Goal: Task Accomplishment & Management: Manage account settings

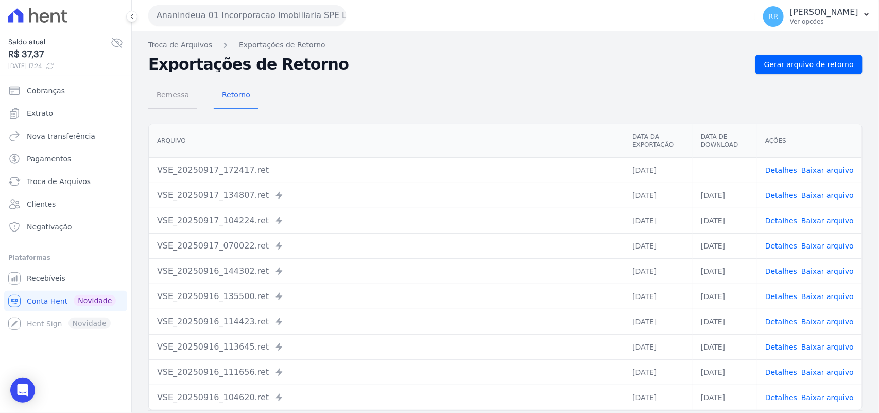
click at [172, 96] on span "Remessa" at bounding box center [172, 94] width 45 height 21
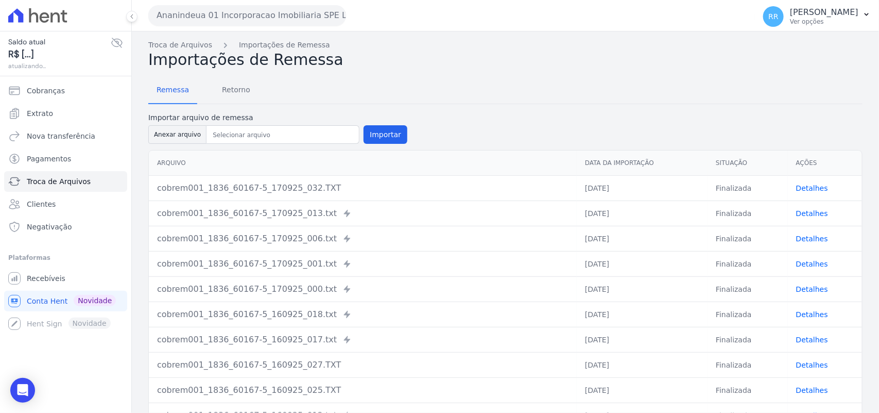
click at [192, 146] on div "Arquivo Data da Importação Situação Ações cobrem001_1836_60167-5_170925_032.TXT…" at bounding box center [505, 289] width 747 height 286
click at [190, 143] on button "Anexar arquivo" at bounding box center [177, 134] width 58 height 19
type input "cobrem001_1836_60167-5_170925_033.TXT"
click at [369, 135] on button "Importar" at bounding box center [386, 134] width 44 height 19
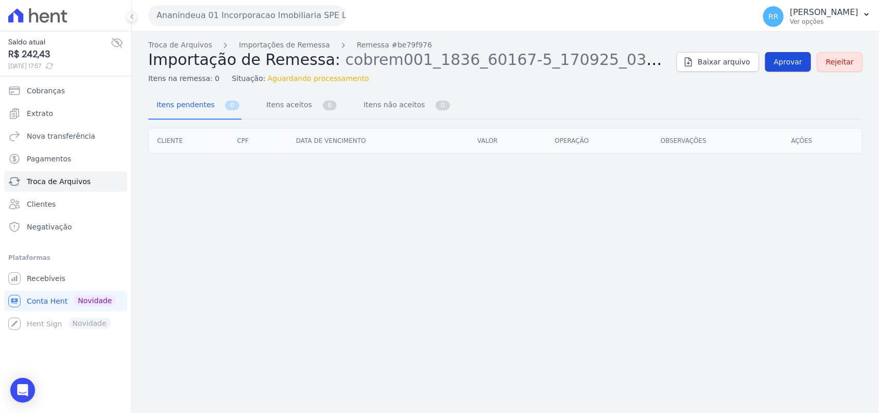
click at [792, 53] on link "Aprovar" at bounding box center [789, 62] width 46 height 20
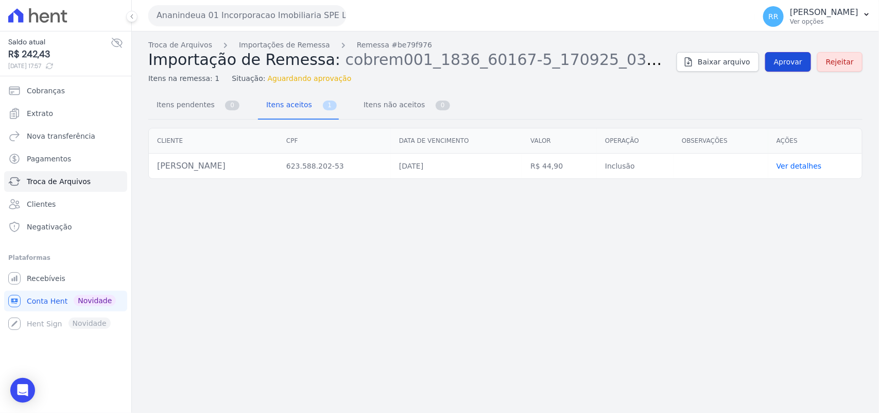
click at [790, 59] on span "Aprovar" at bounding box center [788, 62] width 28 height 10
click at [787, 75] on div "Troca de Arquivos Importações de Remessa Remessa #be79f976 Importação de Remess…" at bounding box center [505, 62] width 715 height 44
click at [787, 70] on link "Aprovar" at bounding box center [789, 62] width 46 height 20
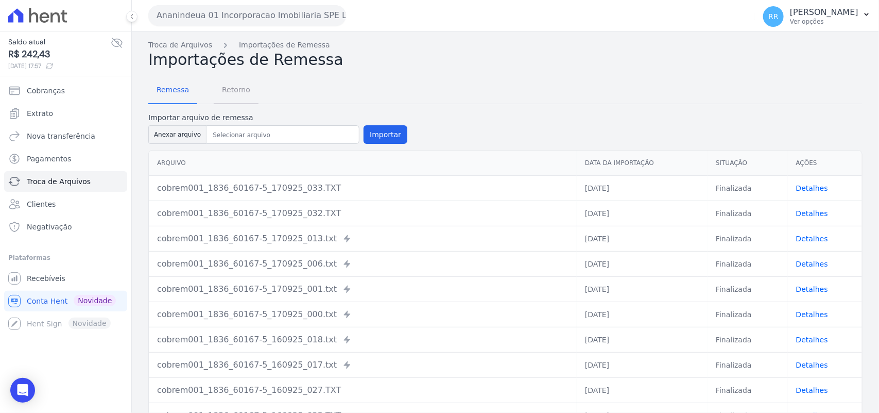
click at [227, 77] on link "Retorno" at bounding box center [236, 90] width 45 height 27
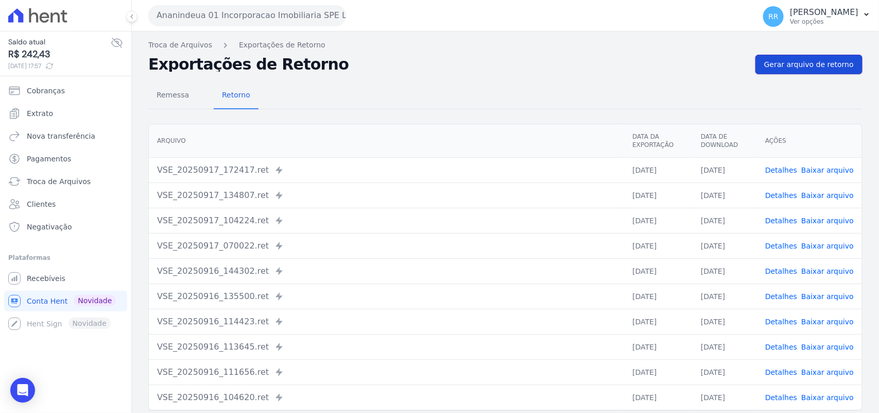
click at [804, 63] on span "Gerar arquivo de retorno" at bounding box center [809, 64] width 90 height 10
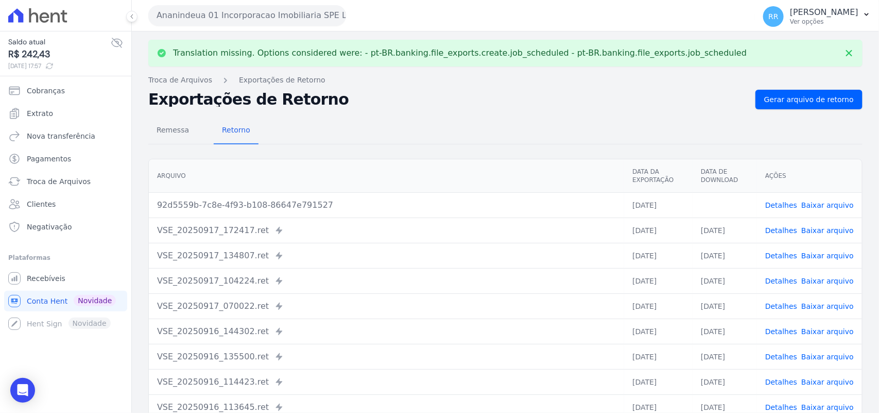
click at [814, 202] on link "Baixar arquivo" at bounding box center [828, 205] width 53 height 8
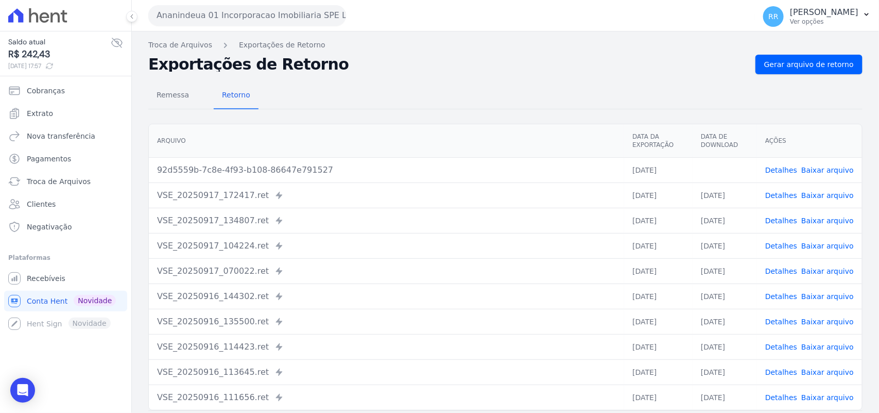
click at [496, 58] on h2 "Exportações de Retorno" at bounding box center [447, 64] width 599 height 14
click at [789, 178] on td "Detalhes Baixar arquivo" at bounding box center [809, 169] width 105 height 25
click at [790, 168] on link "Detalhes" at bounding box center [782, 170] width 32 height 8
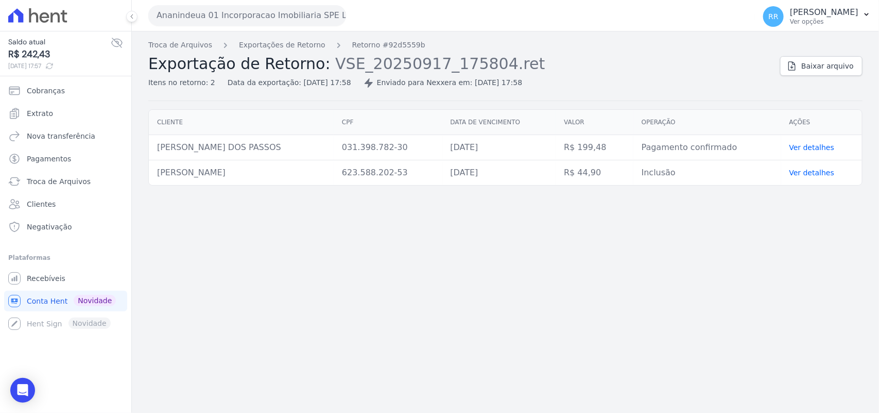
drag, startPoint x: 156, startPoint y: 171, endPoint x: 301, endPoint y: 171, distance: 145.8
click at [301, 171] on td "[PERSON_NAME]" at bounding box center [241, 172] width 185 height 25
copy td "[PERSON_NAME]"
click at [295, 186] on div "Cliente CPF Data de vencimento [GEOGRAPHIC_DATA] Operação Ações [PERSON_NAME] 0…" at bounding box center [505, 147] width 747 height 84
click at [171, 18] on button "Ananindeua 01 Incorporacao Imobiliaria SPE LTDA" at bounding box center [247, 15] width 198 height 21
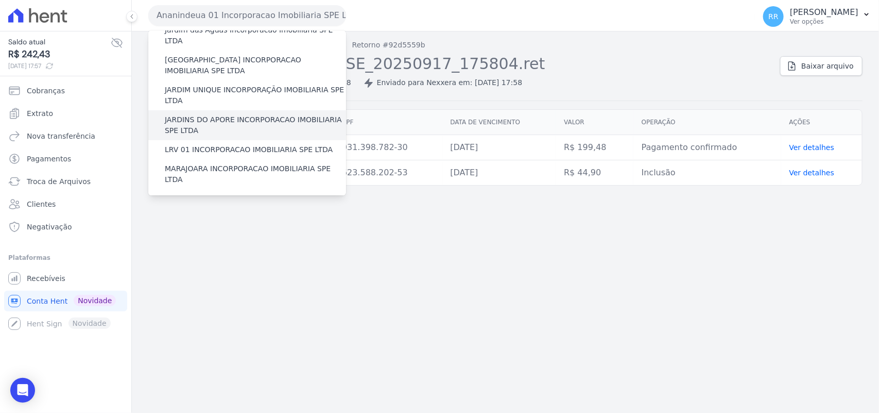
scroll to position [279, 0]
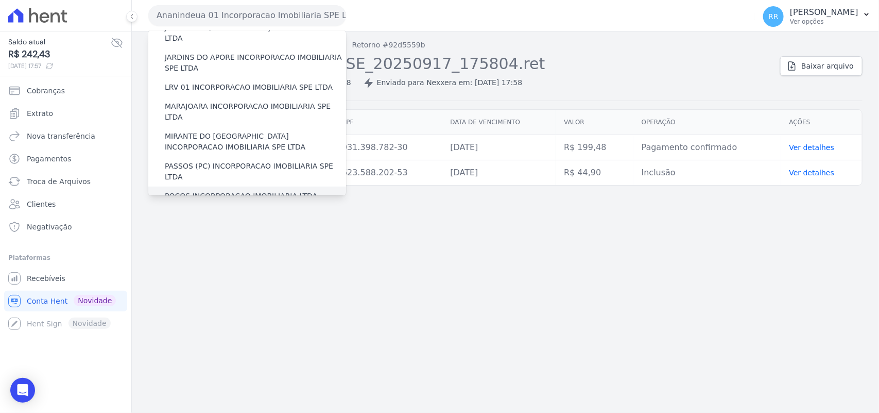
click at [195, 191] on label "POCOS INCORPORACAO IMOBILIARIA LTDA" at bounding box center [241, 196] width 152 height 11
click at [0, 0] on input "POCOS INCORPORACAO IMOBILIARIA LTDA" at bounding box center [0, 0] width 0 height 0
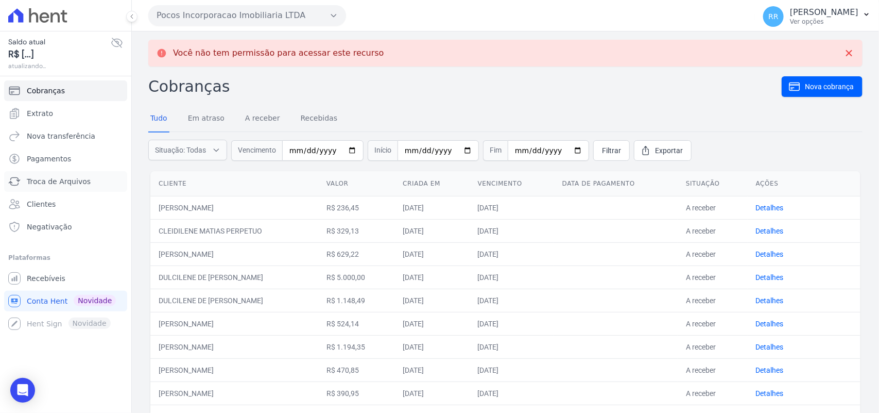
click at [61, 183] on span "Troca de Arquivos" at bounding box center [59, 181] width 64 height 10
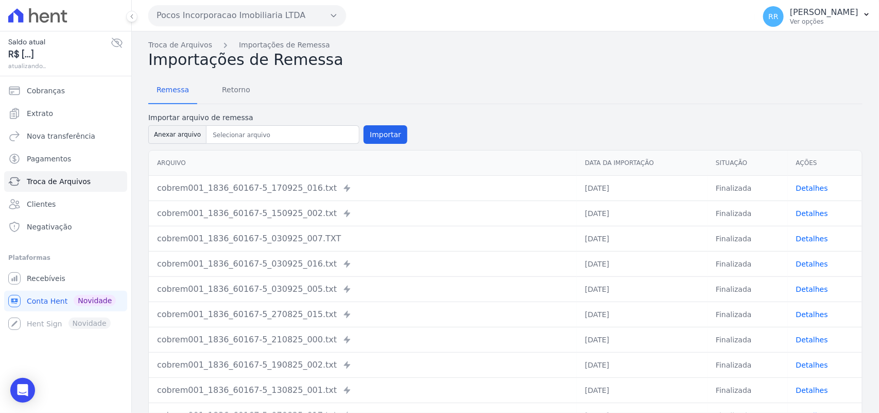
click at [194, 122] on label "Importar arquivo de remessa" at bounding box center [277, 117] width 259 height 11
click at [181, 135] on button "Anexar arquivo" at bounding box center [177, 134] width 58 height 19
type input "cobrem001_1836_60167-5_170925_031.TXT"
click at [379, 125] on button "Importar" at bounding box center [386, 134] width 44 height 19
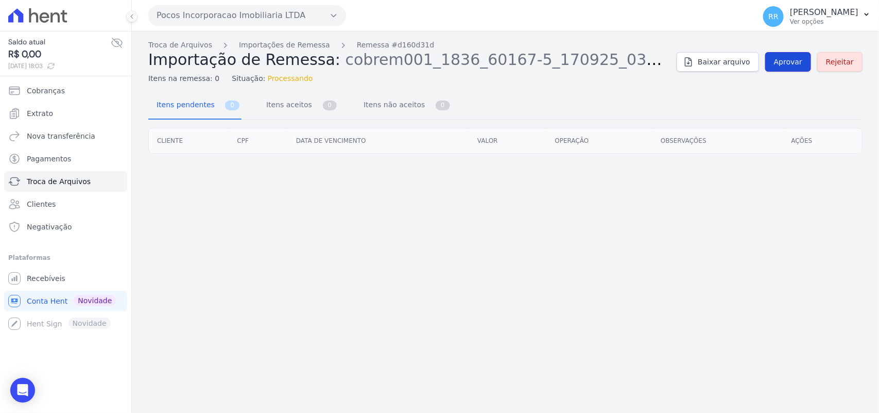
click at [800, 71] on link "Aprovar" at bounding box center [789, 62] width 46 height 20
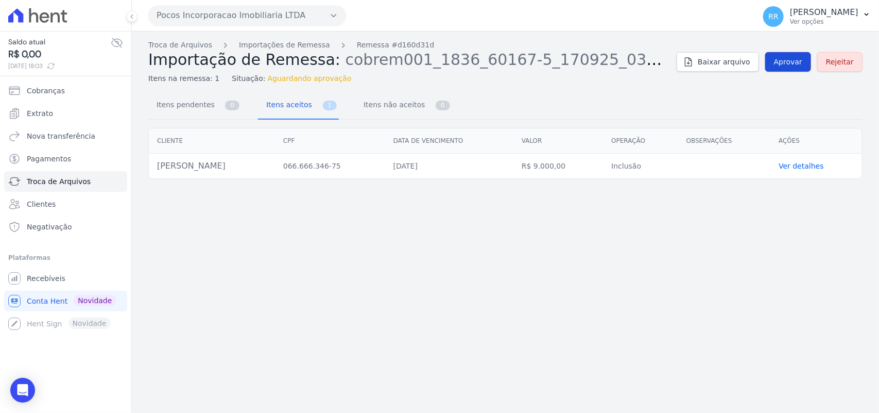
click at [800, 62] on span "Aprovar" at bounding box center [788, 62] width 28 height 10
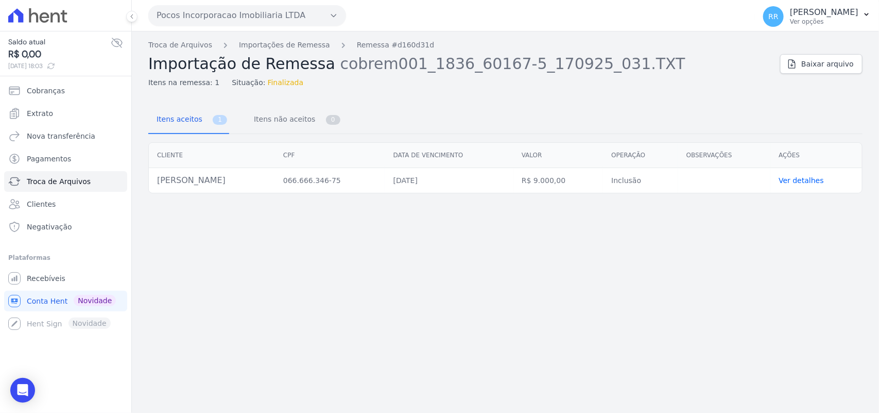
drag, startPoint x: 22, startPoint y: 0, endPoint x: 404, endPoint y: 223, distance: 442.6
click at [404, 223] on div "Troca de Arquivos Importações de Remessa Remessa #d160d31d Importação de Remess…" at bounding box center [505, 221] width 747 height 381
click at [52, 181] on span "Troca de Arquivos" at bounding box center [59, 181] width 64 height 10
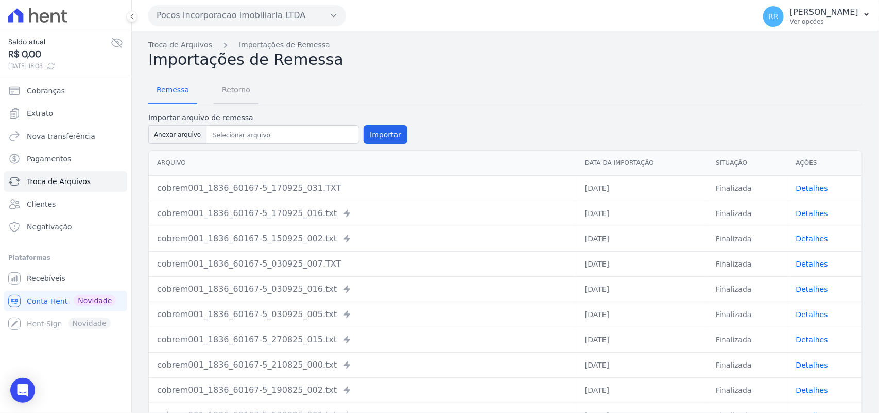
click at [237, 86] on span "Retorno" at bounding box center [236, 89] width 41 height 21
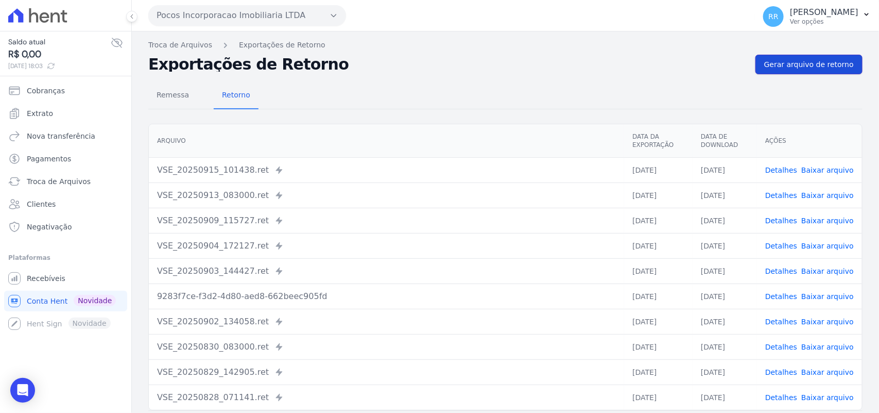
click at [820, 62] on span "Gerar arquivo de retorno" at bounding box center [809, 64] width 90 height 10
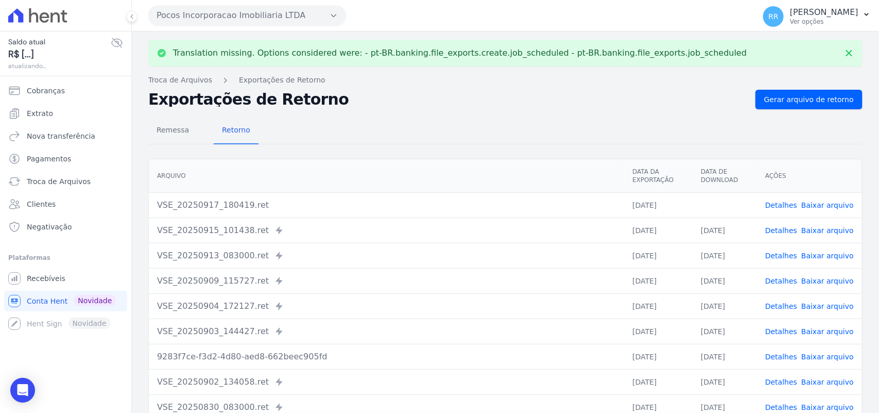
click at [820, 206] on link "Baixar arquivo" at bounding box center [828, 205] width 53 height 8
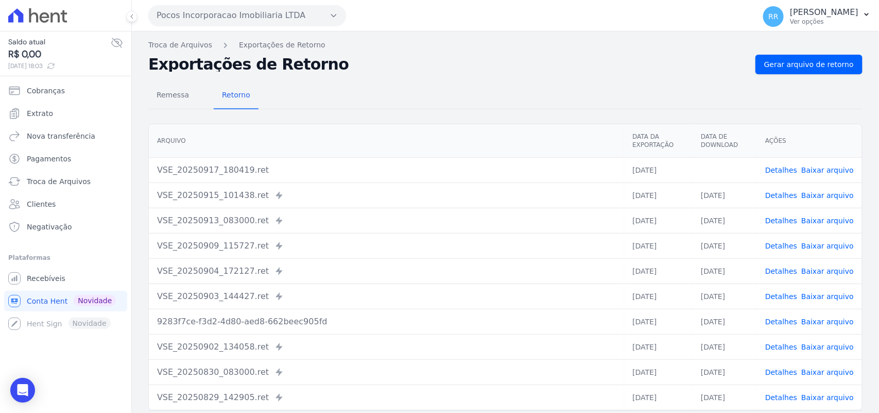
click at [192, 11] on button "Pocos Incorporacao Imobiliaria LTDA" at bounding box center [247, 15] width 198 height 21
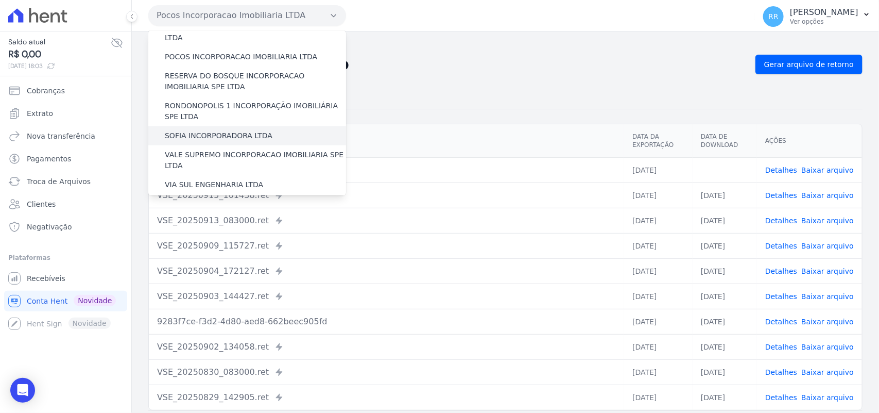
scroll to position [429, 0]
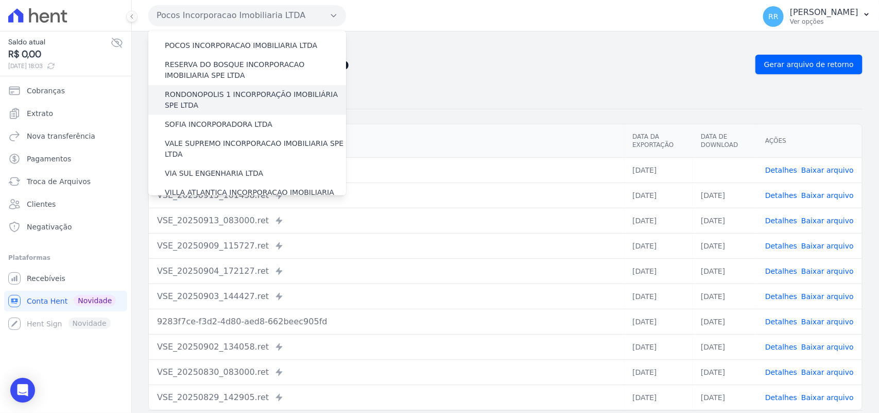
click at [241, 89] on label "RONDONOPOLIS 1 INCORPORAÇÃO IMOBILIÁRIA SPE LTDA" at bounding box center [255, 100] width 181 height 22
click at [0, 0] on input "RONDONOPOLIS 1 INCORPORAÇÃO IMOBILIÁRIA SPE LTDA" at bounding box center [0, 0] width 0 height 0
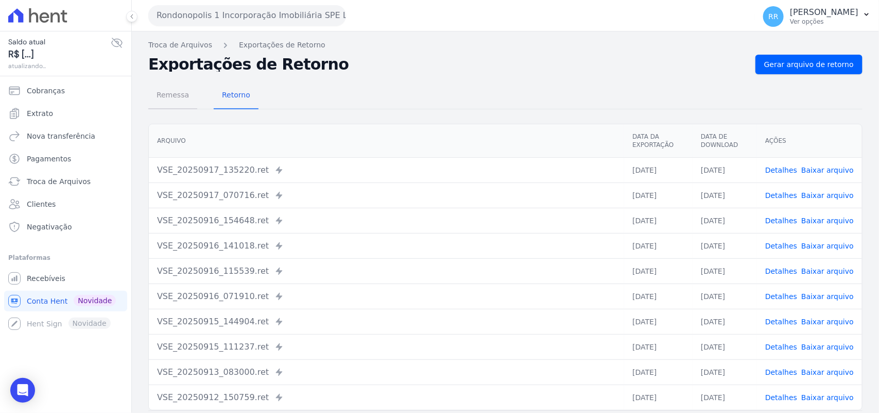
click at [179, 99] on span "Remessa" at bounding box center [172, 94] width 45 height 21
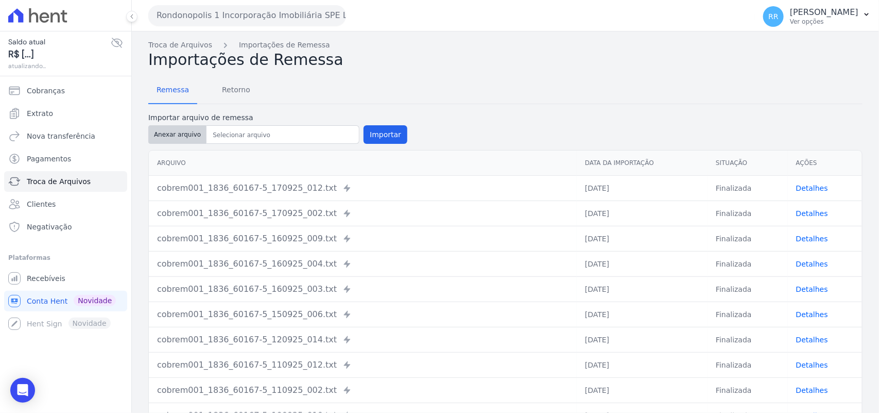
click at [188, 134] on button "Anexar arquivo" at bounding box center [177, 134] width 58 height 19
type input "cobrem001_1836_60167-5_170925_027.TXT"
click at [396, 132] on button "Importar" at bounding box center [386, 134] width 44 height 19
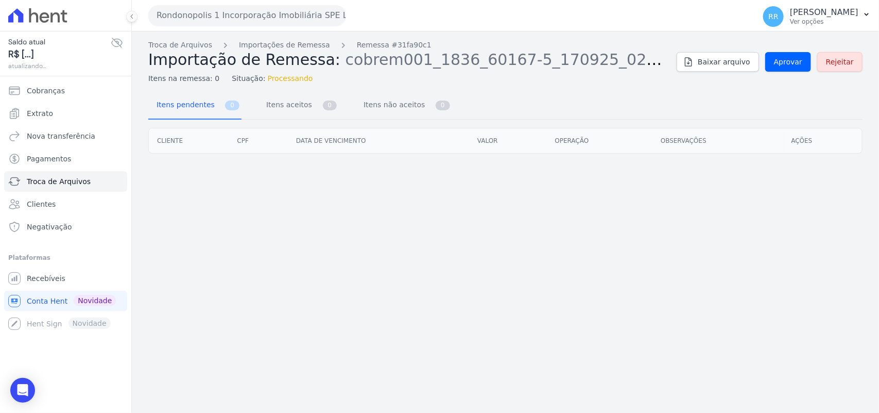
click at [774, 72] on div "Troca de Arquivos Importações de Remessa Remessa #31fa90c1 Importação de Remess…" at bounding box center [505, 62] width 715 height 44
click at [782, 69] on link "Aprovar" at bounding box center [789, 62] width 46 height 20
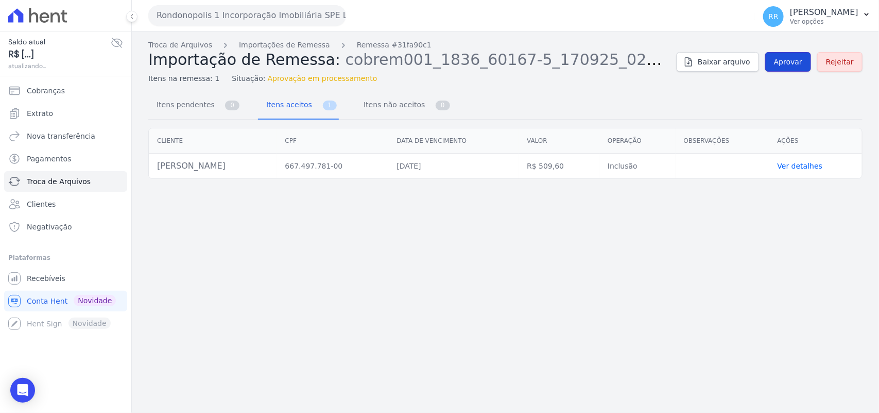
click at [800, 60] on span "Aprovar" at bounding box center [788, 62] width 28 height 10
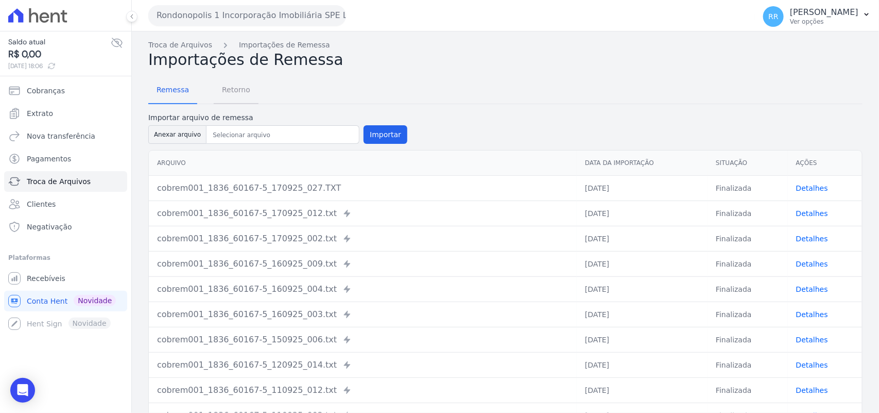
click at [231, 82] on span "Retorno" at bounding box center [236, 89] width 41 height 21
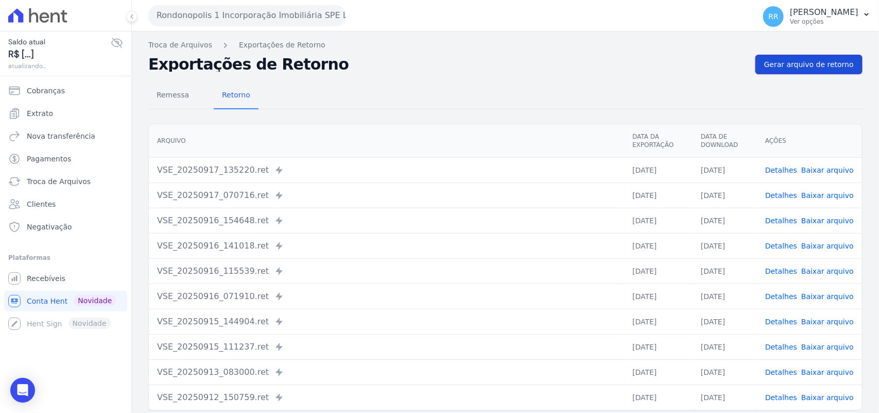
click at [838, 67] on span "Gerar arquivo de retorno" at bounding box center [809, 64] width 90 height 10
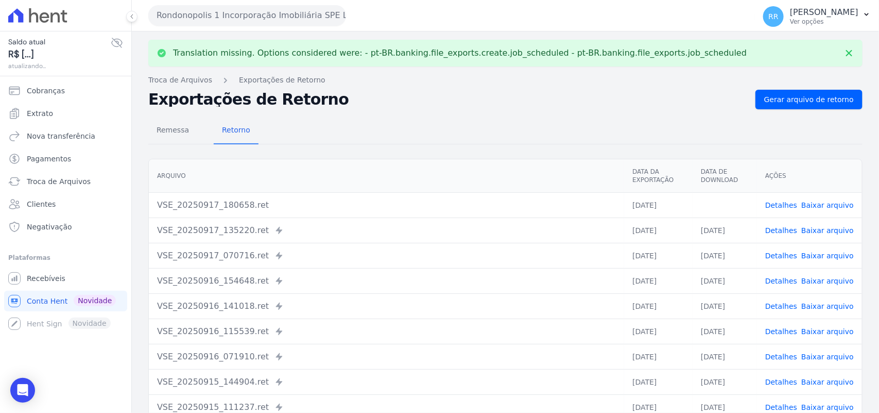
click at [824, 202] on link "Baixar arquivo" at bounding box center [828, 205] width 53 height 8
